Goal: Information Seeking & Learning: Find specific fact

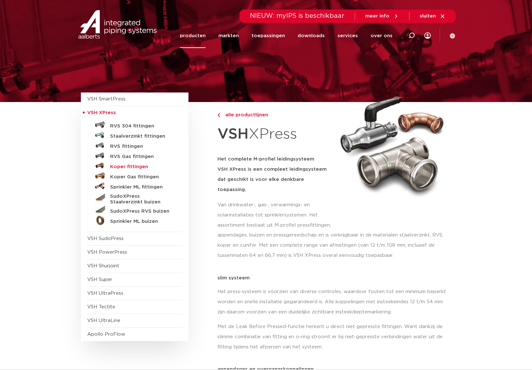
click at [135, 166] on h5 "Koper fittingen" at bounding box center [141, 167] width 63 height 6
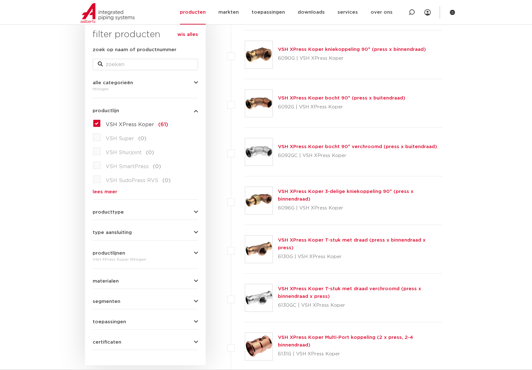
scroll to position [87, 0]
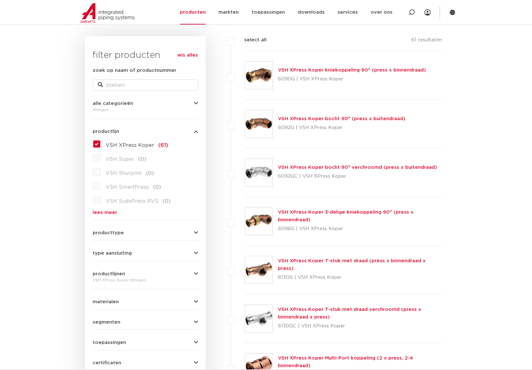
click at [196, 252] on icon "button" at bounding box center [196, 253] width 4 height 5
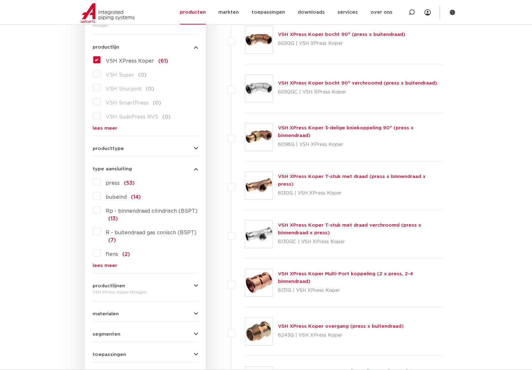
scroll to position [171, 0]
click at [111, 265] on link "lees meer" at bounding box center [145, 265] width 105 height 5
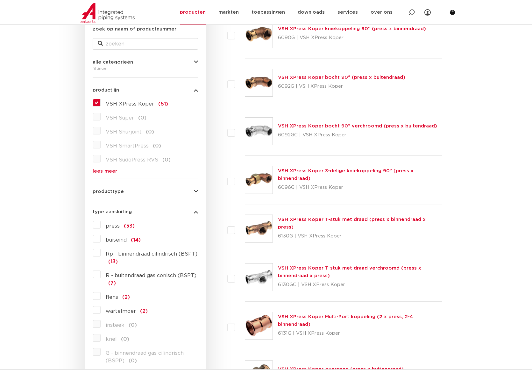
scroll to position [127, 0]
click at [101, 240] on label "buiseind (14)" at bounding box center [121, 239] width 40 height 10
click at [0, 0] on input "buiseind (14)" at bounding box center [0, 0] width 0 height 0
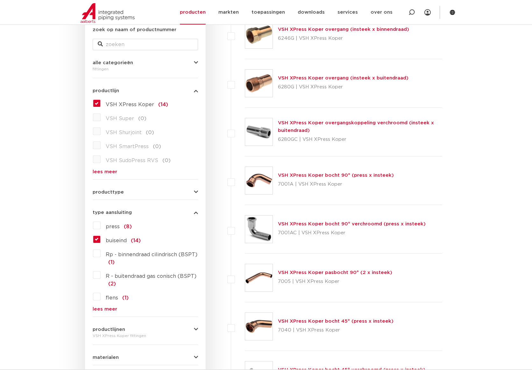
click at [101, 241] on label "buiseind (14)" at bounding box center [121, 239] width 40 height 10
click at [0, 0] on input "buiseind (14)" at bounding box center [0, 0] width 0 height 0
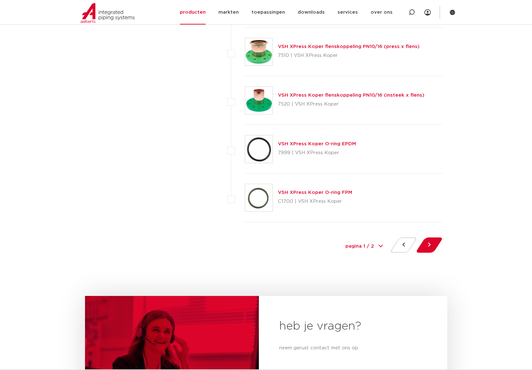
scroll to position [2847, 0]
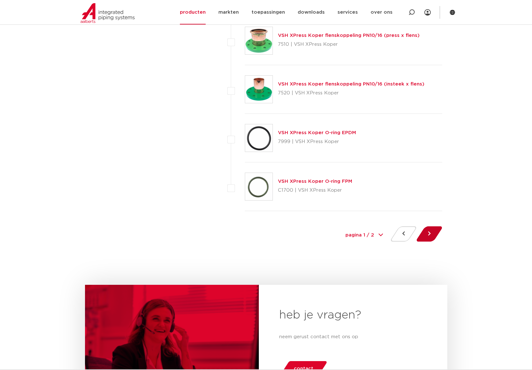
click at [430, 233] on button at bounding box center [429, 234] width 18 height 15
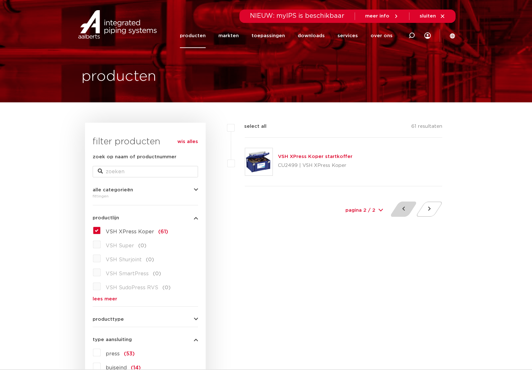
click at [404, 208] on button at bounding box center [403, 209] width 18 height 15
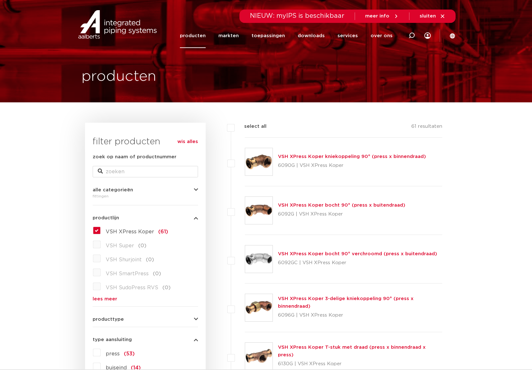
click at [265, 208] on img at bounding box center [258, 210] width 27 height 27
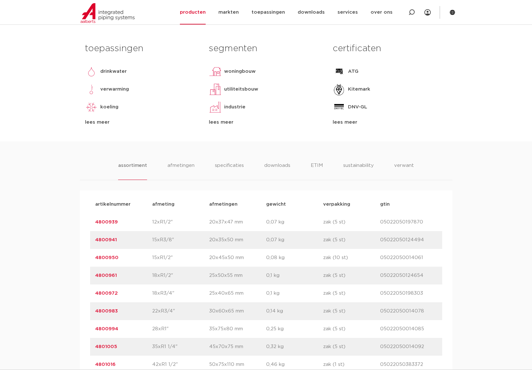
scroll to position [276, 0]
click at [110, 257] on link "4800950" at bounding box center [106, 257] width 23 height 5
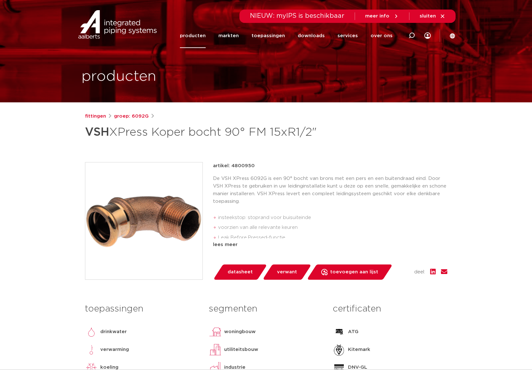
drag, startPoint x: 231, startPoint y: 166, endPoint x: 253, endPoint y: 165, distance: 21.7
click at [253, 165] on p "artikel: 4800950" at bounding box center [234, 166] width 42 height 8
copy p "4800950"
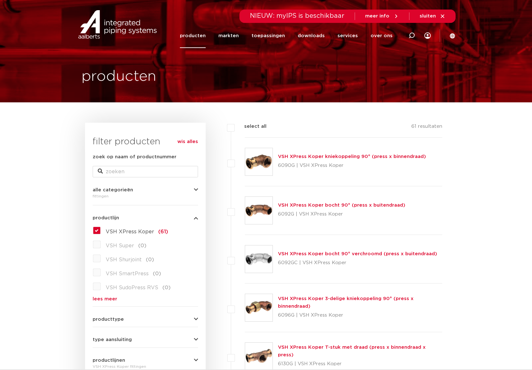
click at [185, 142] on link "wis alles" at bounding box center [187, 142] width 21 height 8
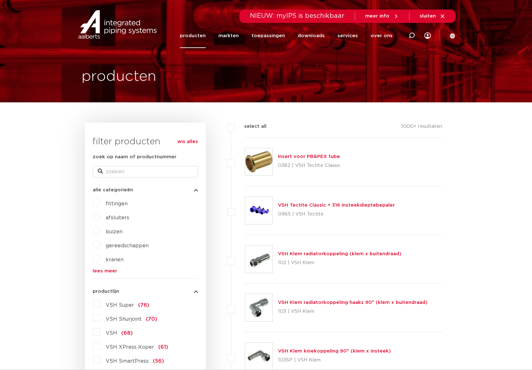
click at [101, 203] on label "fittingen" at bounding box center [114, 203] width 27 height 10
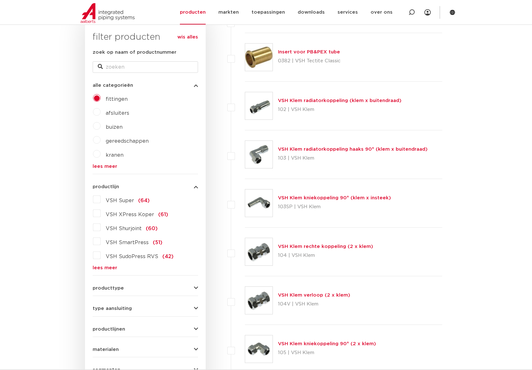
scroll to position [115, 0]
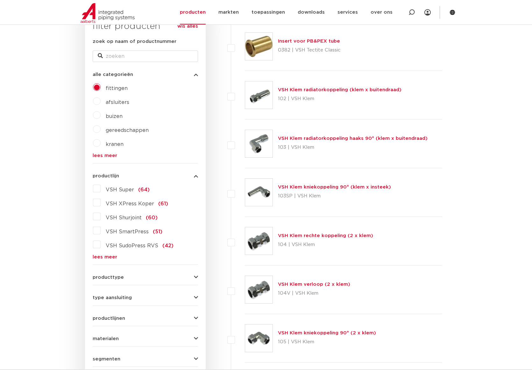
click at [101, 255] on link "lees meer" at bounding box center [145, 257] width 105 height 5
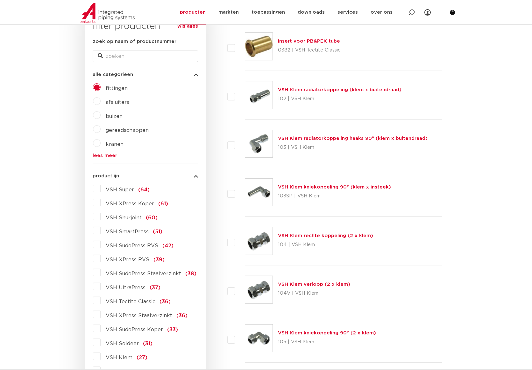
click at [101, 202] on label "VSH XPress Koper (61)" at bounding box center [134, 203] width 67 height 10
click at [0, 0] on input "VSH XPress Koper (61)" at bounding box center [0, 0] width 0 height 0
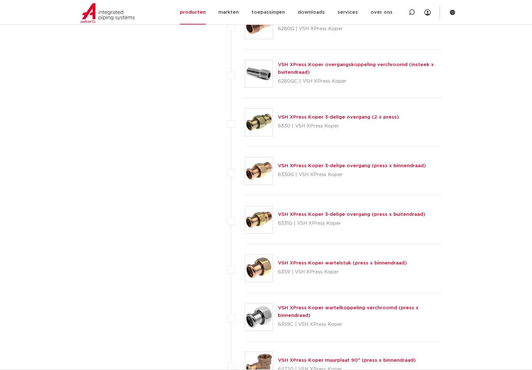
scroll to position [721, 0]
click at [309, 215] on link "VSH XPress Koper 3-delige overgang (press x buitendraad)" at bounding box center [351, 214] width 147 height 5
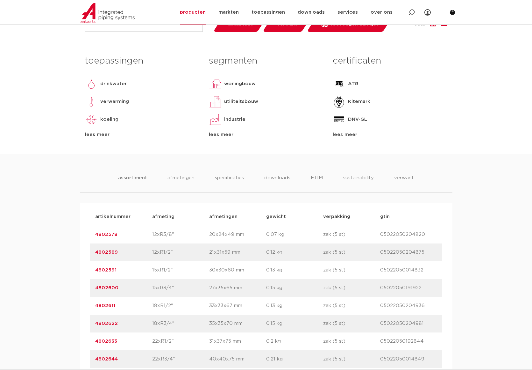
scroll to position [264, 0]
drag, startPoint x: 380, startPoint y: 287, endPoint x: 421, endPoint y: 287, distance: 41.0
click at [421, 287] on p "05022050191922" at bounding box center [408, 288] width 57 height 8
copy p "05022050191922"
click at [106, 285] on link "4802600" at bounding box center [106, 287] width 23 height 5
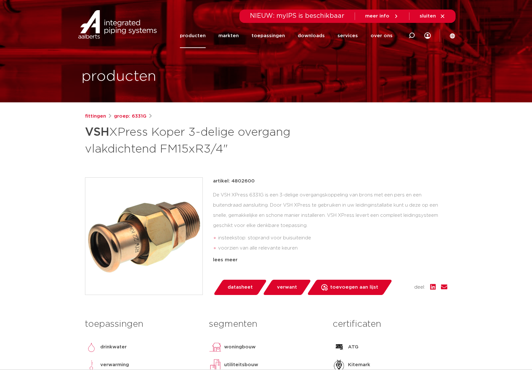
drag, startPoint x: 231, startPoint y: 180, endPoint x: 255, endPoint y: 180, distance: 24.8
click at [255, 180] on div "artikel: 4802600" at bounding box center [330, 182] width 234 height 8
copy p "4802600"
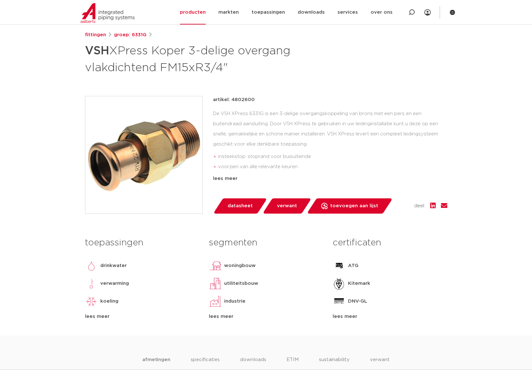
scroll to position [80, 0]
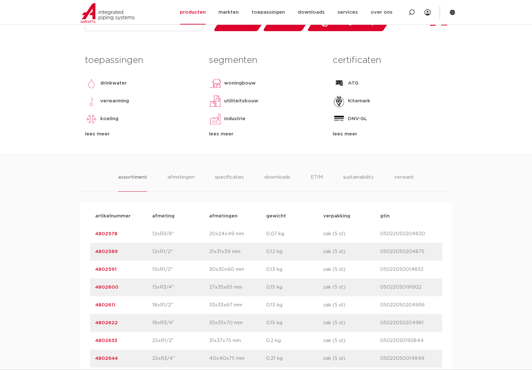
scroll to position [264, 0]
